Goal: Information Seeking & Learning: Compare options

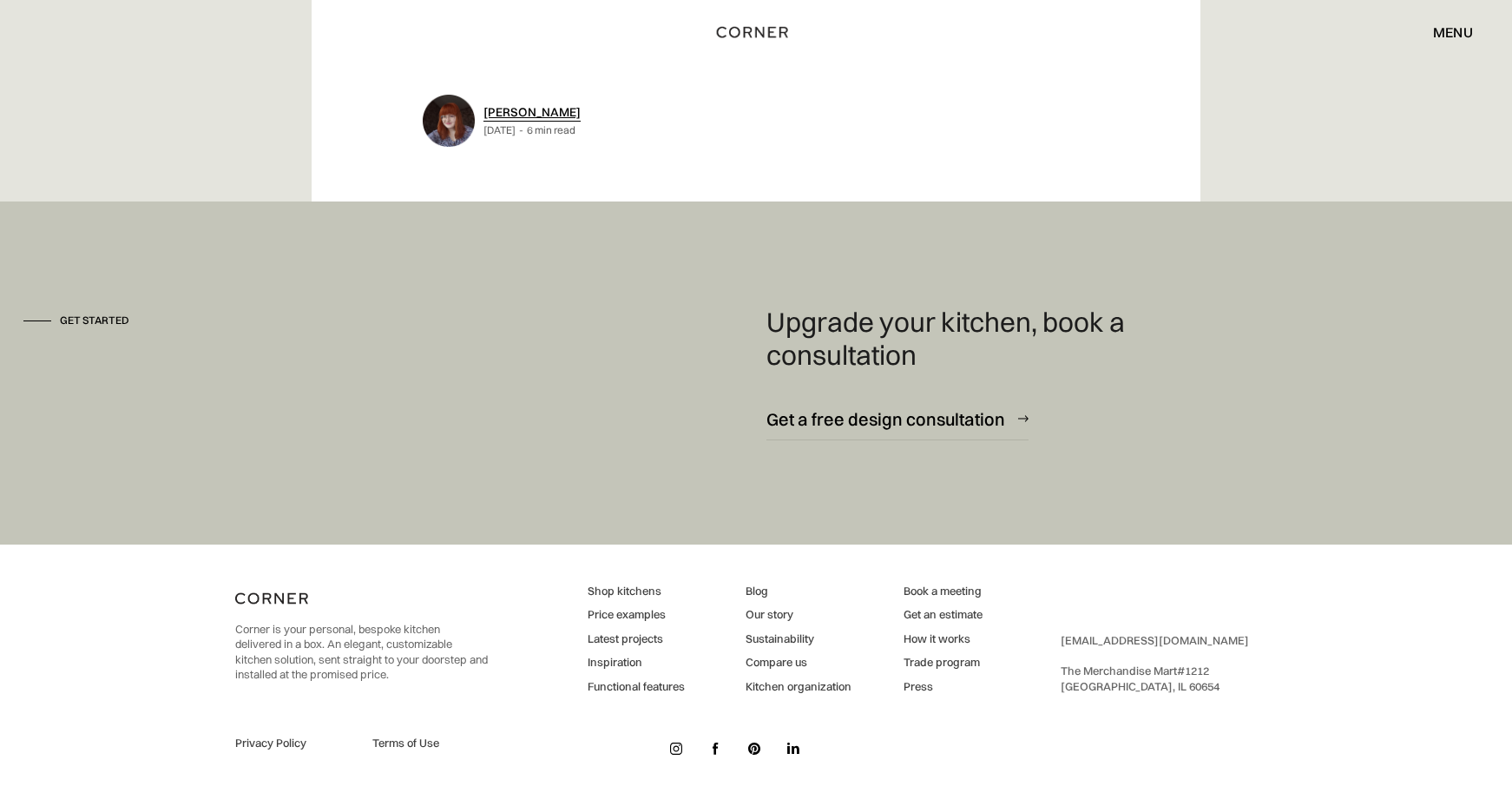
scroll to position [8800, 0]
click at [654, 608] on link "Price examples" at bounding box center [636, 616] width 97 height 16
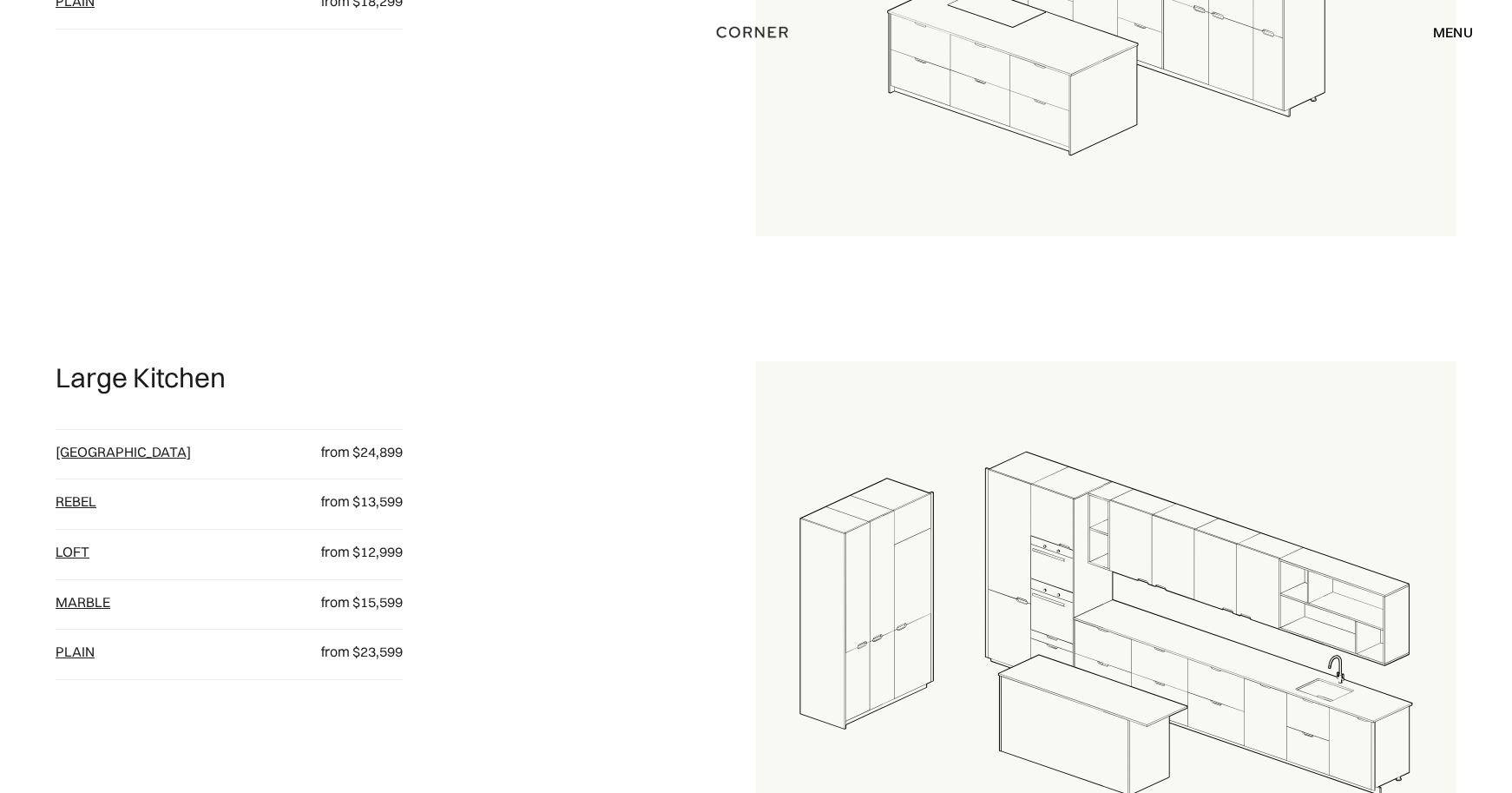
scroll to position [1871, 0]
click at [64, 641] on link "plain" at bounding box center [74, 650] width 39 height 18
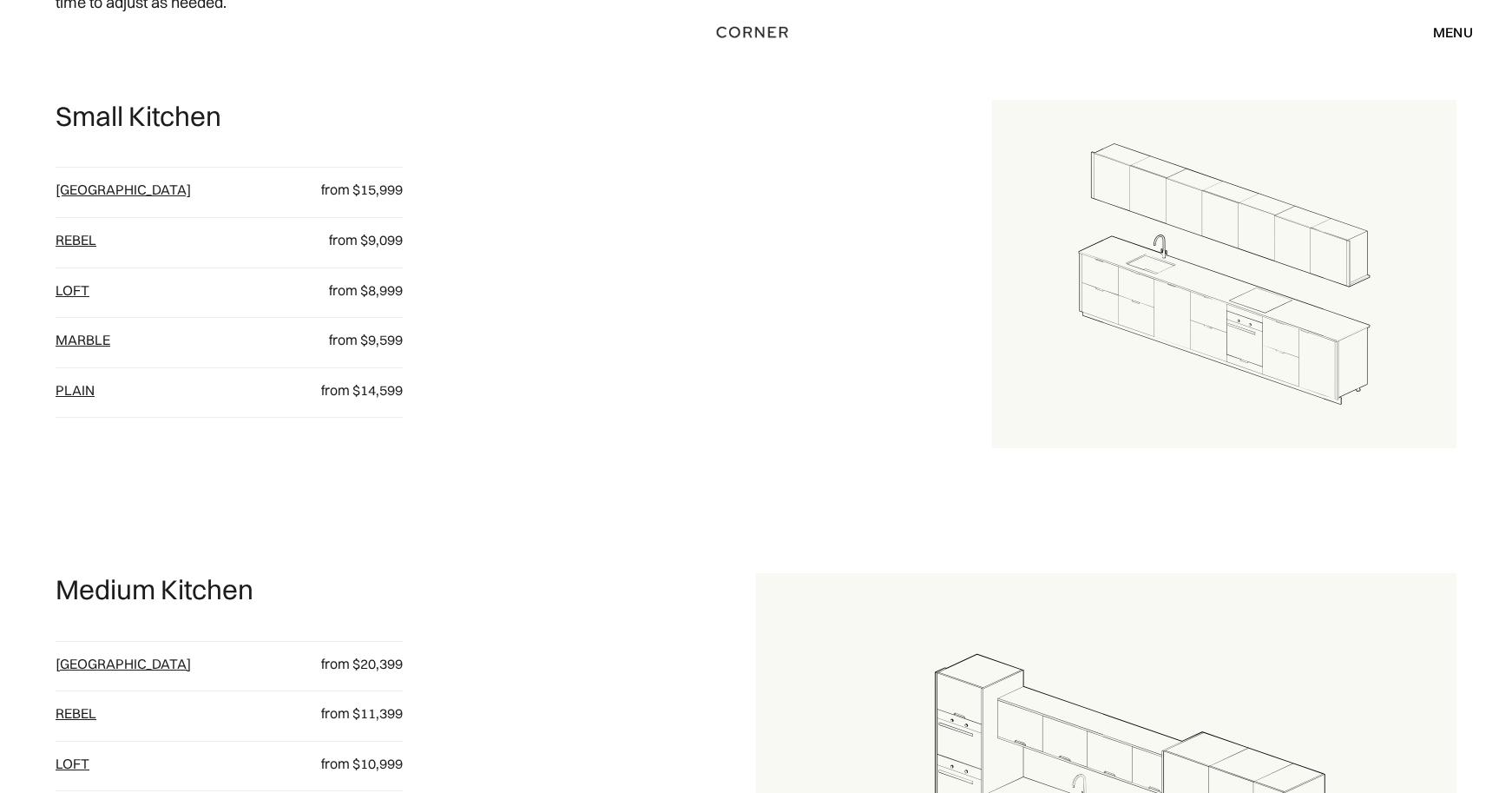
click at [62, 655] on link "Berlin" at bounding box center [123, 663] width 136 height 18
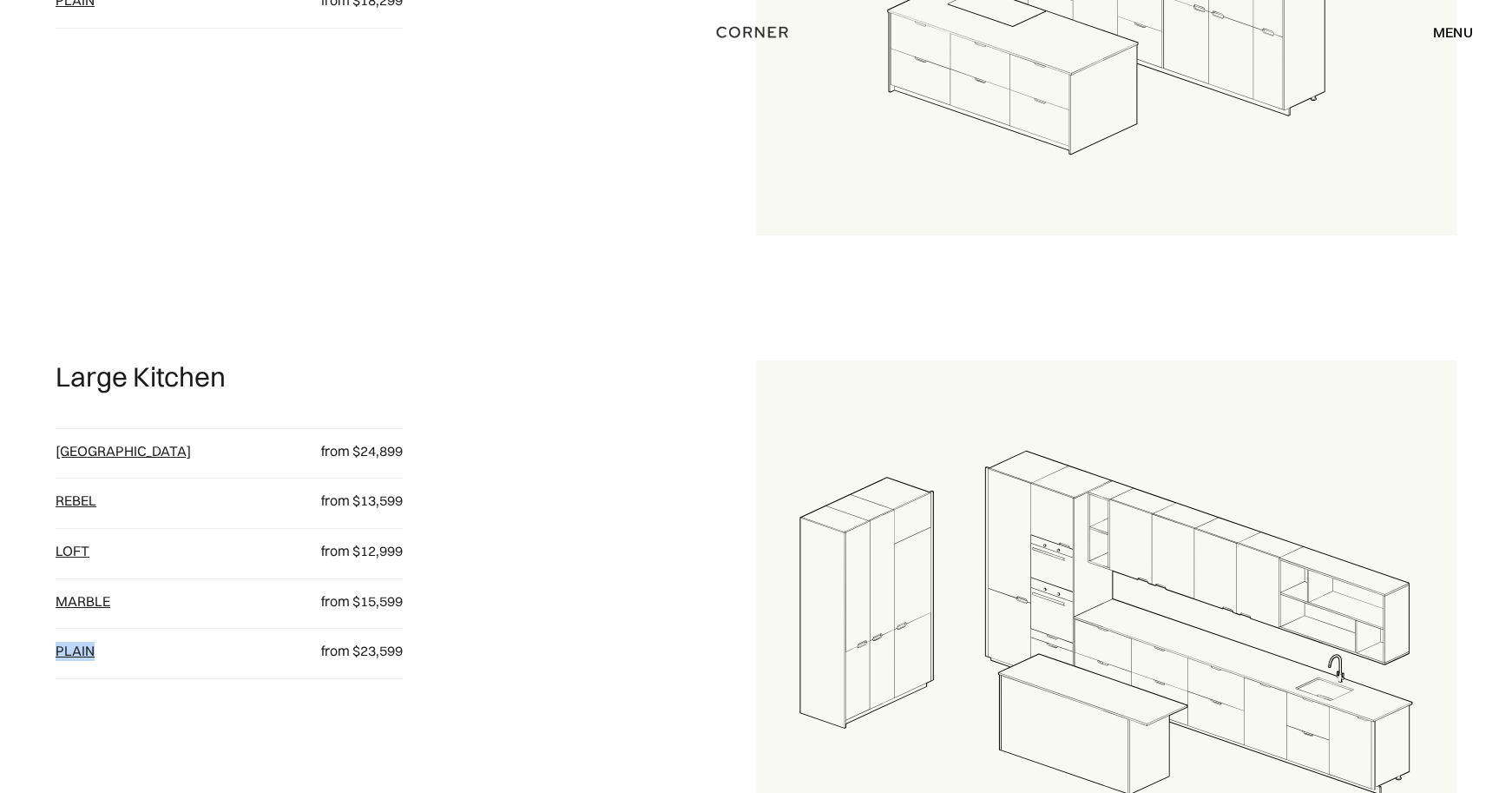
scroll to position [1890, 0]
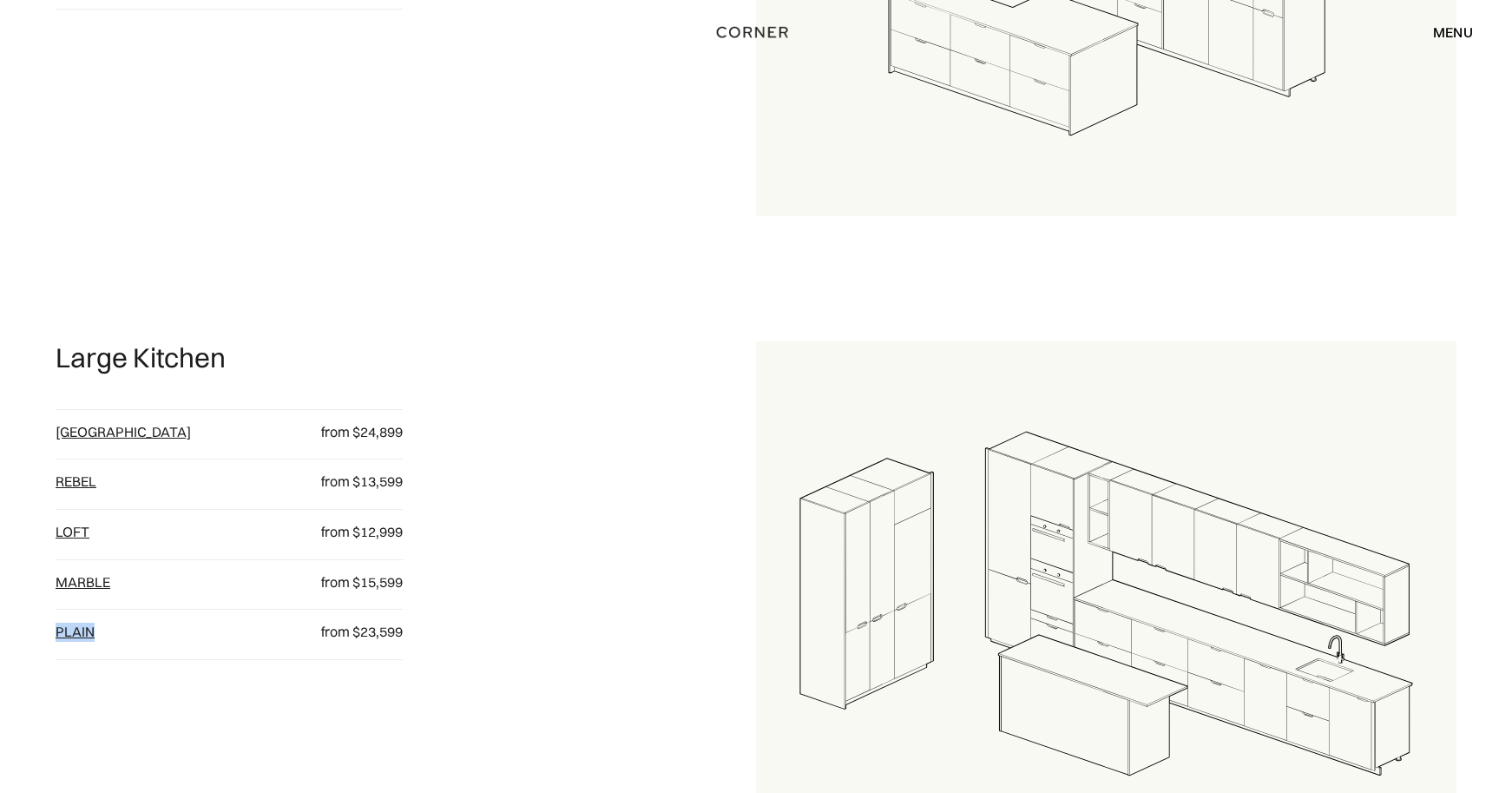
click at [76, 474] on link "Rebel" at bounding box center [75, 481] width 41 height 18
click at [67, 522] on link "loft" at bounding box center [72, 531] width 34 height 18
click at [67, 573] on link "Marble" at bounding box center [82, 582] width 54 height 18
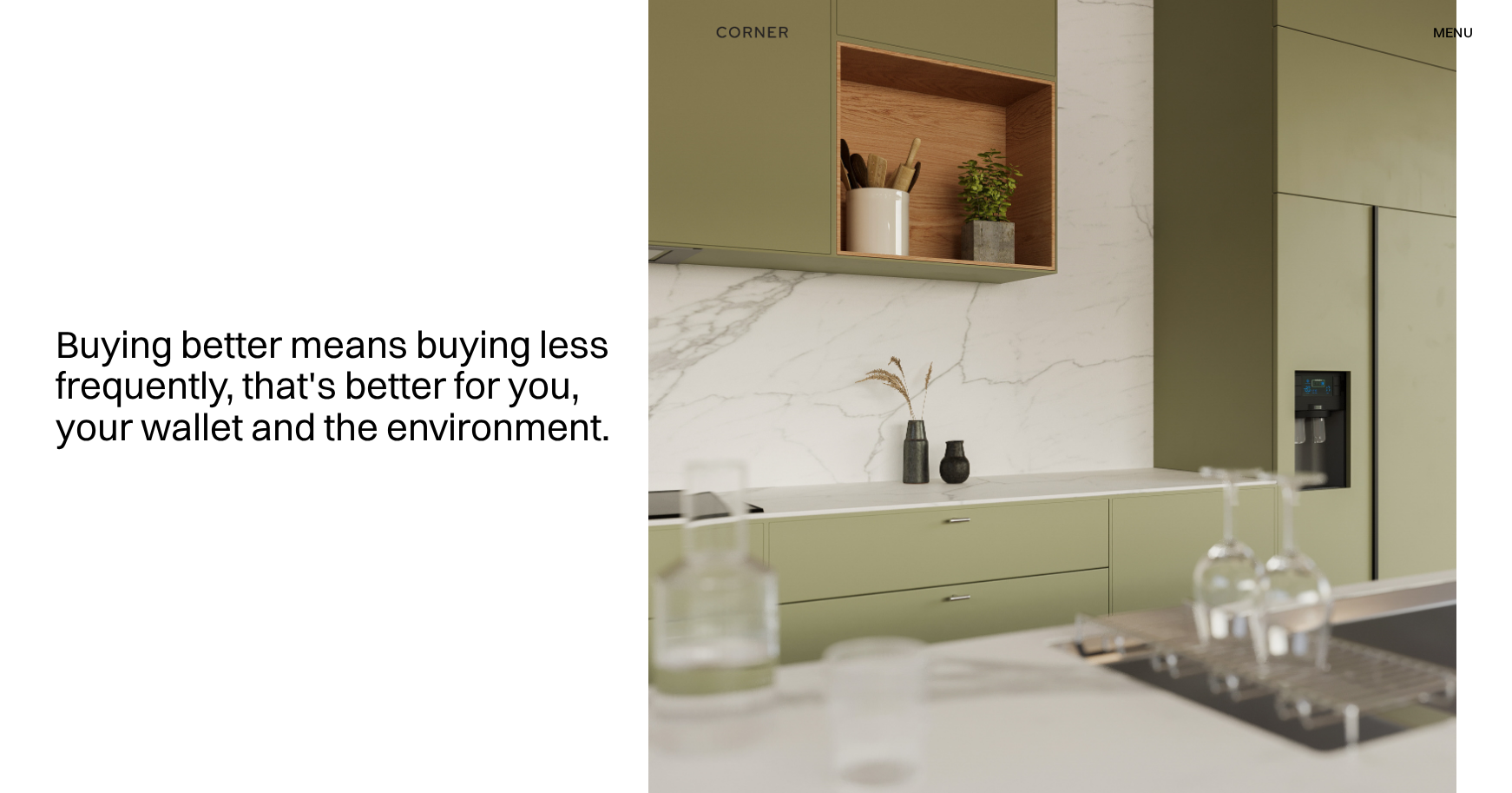
scroll to position [0, 0]
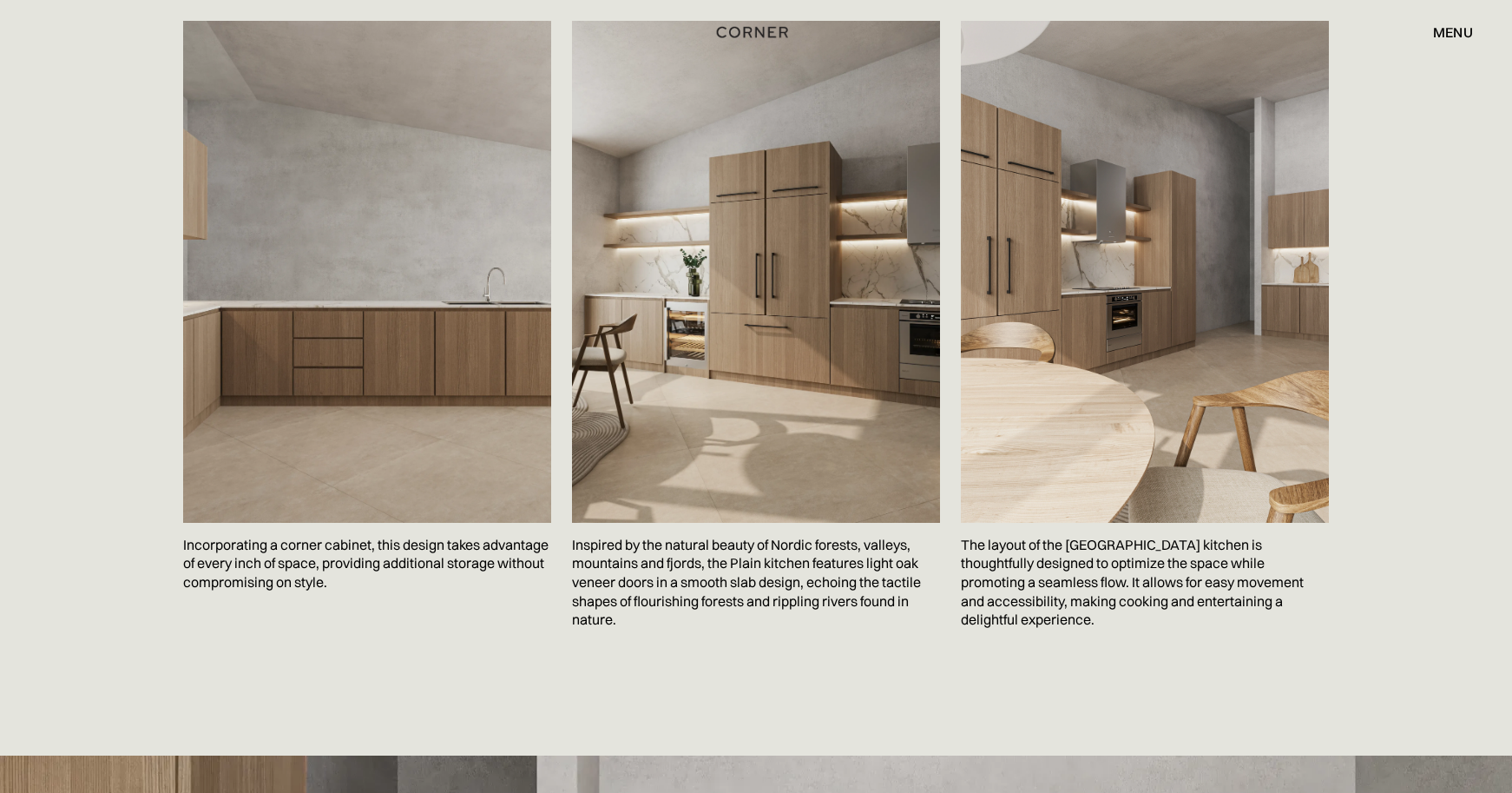
scroll to position [2737, 0]
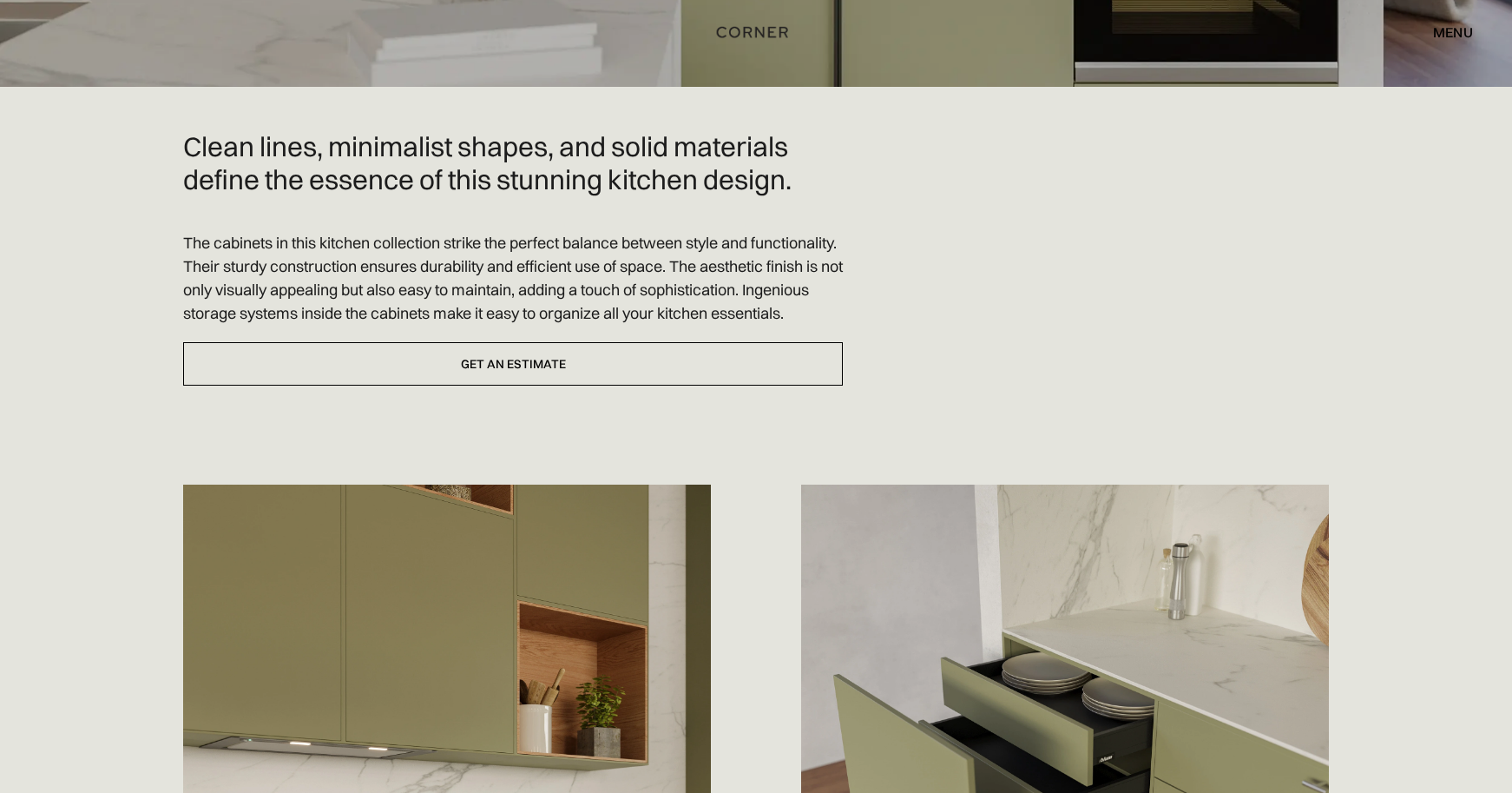
scroll to position [381, 0]
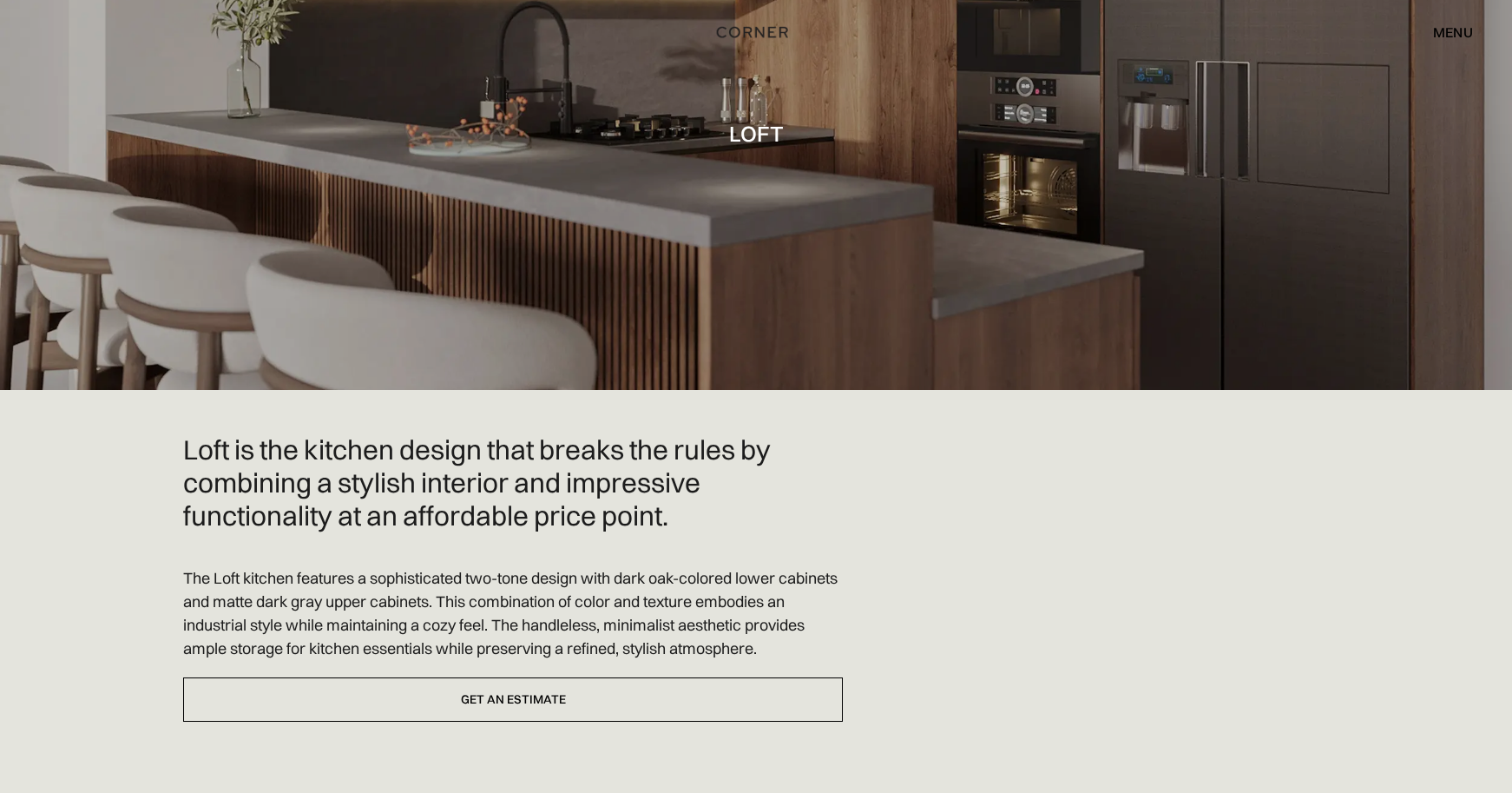
scroll to position [123, 0]
